Goal: Find specific page/section: Find specific page/section

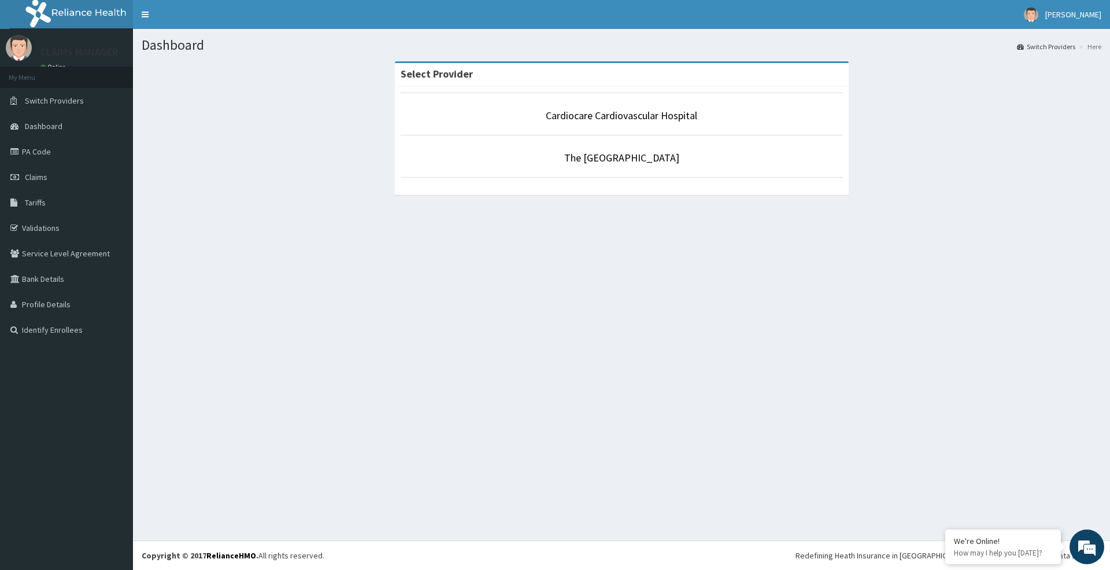
click at [599, 165] on p "The [GEOGRAPHIC_DATA]" at bounding box center [622, 157] width 442 height 15
click at [601, 156] on link "The [GEOGRAPHIC_DATA]" at bounding box center [621, 157] width 115 height 13
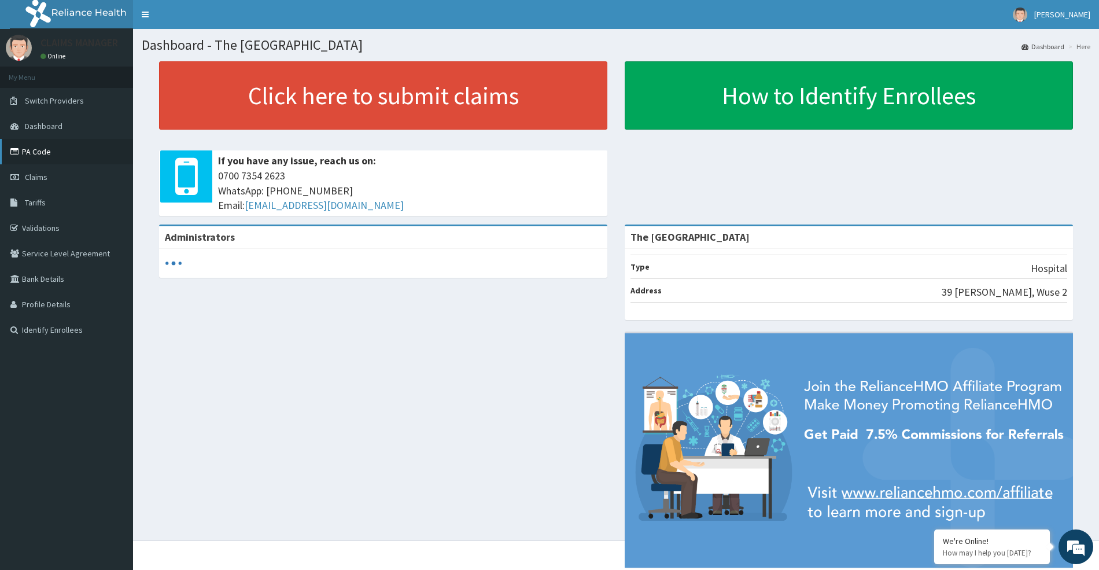
click at [61, 150] on link "PA Code" at bounding box center [66, 151] width 133 height 25
